Goal: Task Accomplishment & Management: Use online tool/utility

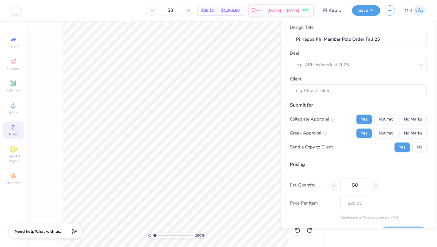
scroll to position [16, 0]
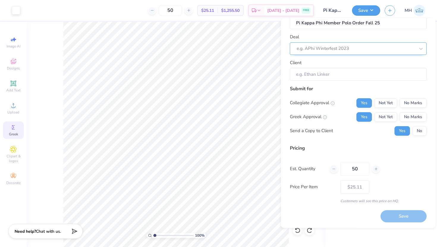
click at [310, 50] on div at bounding box center [356, 49] width 118 height 8
type input "p"
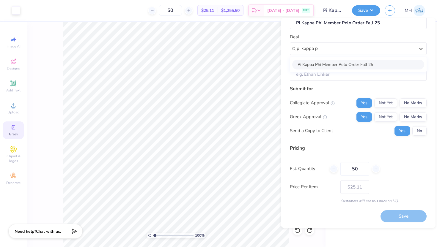
click at [317, 66] on div "Pi Kappa Phi Member Polo Order Fall 25" at bounding box center [358, 64] width 132 height 10
type input "pi kappa p"
type input "[PERSON_NAME]"
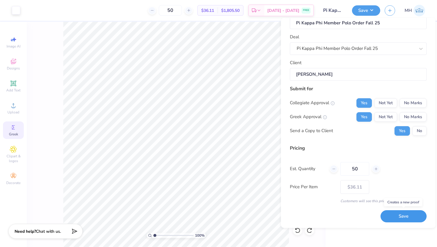
click at [400, 215] on button "Save" at bounding box center [403, 216] width 46 height 12
type input "– –"
